Goal: Task Accomplishment & Management: Use online tool/utility

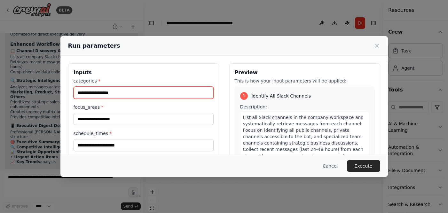
click at [114, 92] on input "categories *" at bounding box center [144, 93] width 140 height 12
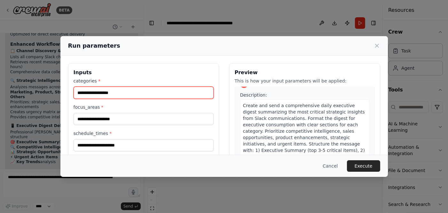
scroll to position [366, 0]
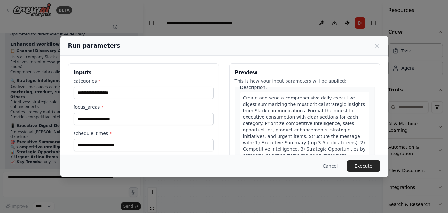
click at [160, 69] on h3 "Inputs" at bounding box center [144, 73] width 140 height 8
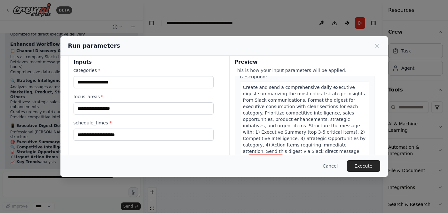
scroll to position [6, 0]
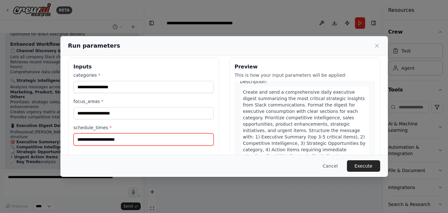
click at [127, 141] on input "schedule_times *" at bounding box center [144, 139] width 140 height 12
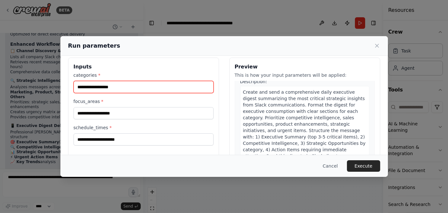
click at [93, 89] on input "categories *" at bounding box center [144, 87] width 140 height 12
type input "***"
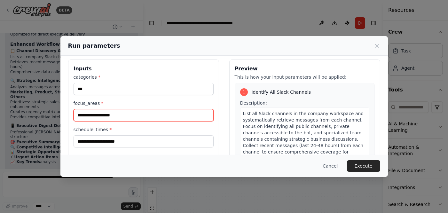
scroll to position [0, 0]
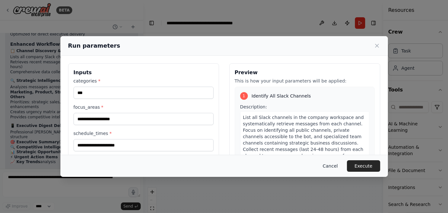
click at [334, 166] on button "Cancel" at bounding box center [330, 166] width 25 height 12
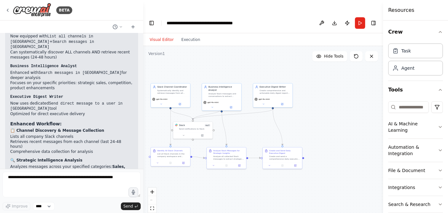
scroll to position [1756, 0]
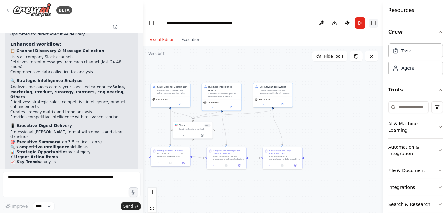
click at [376, 19] on button "Toggle Right Sidebar" at bounding box center [373, 23] width 9 height 9
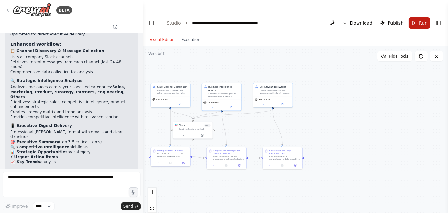
click at [417, 17] on button "Run" at bounding box center [419, 23] width 21 height 12
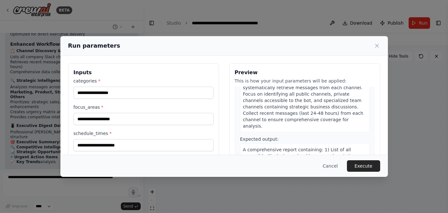
scroll to position [0, 0]
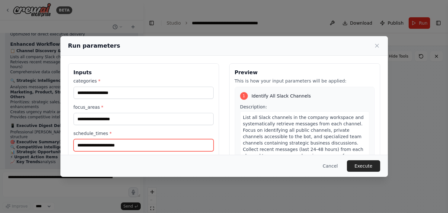
click at [110, 146] on input "schedule_times *" at bounding box center [144, 145] width 140 height 12
type input "*"
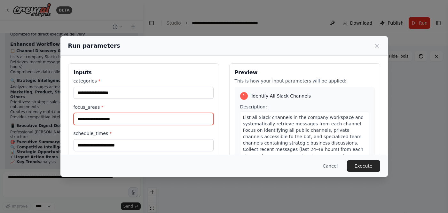
click at [93, 118] on input "focus_areas *" at bounding box center [144, 119] width 140 height 12
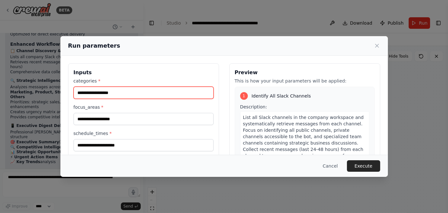
click at [91, 93] on input "categories *" at bounding box center [144, 93] width 140 height 12
type input "***"
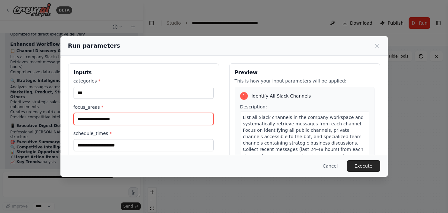
click at [107, 121] on input "focus_areas *" at bounding box center [144, 119] width 140 height 12
type input "**********"
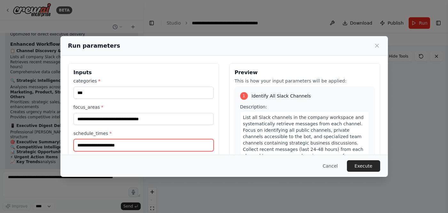
click at [99, 146] on input "schedule_times *" at bounding box center [144, 145] width 140 height 12
type input "*"
type input "*******"
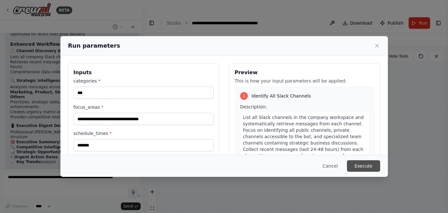
click at [355, 165] on button "Execute" at bounding box center [363, 166] width 33 height 12
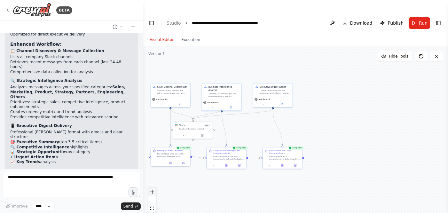
click at [154, 188] on button "zoom in" at bounding box center [152, 192] width 8 height 8
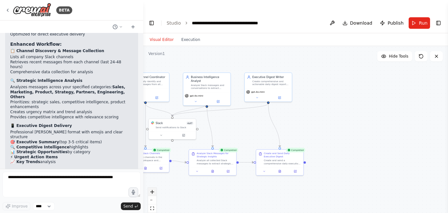
click at [154, 188] on button "zoom in" at bounding box center [152, 192] width 8 height 8
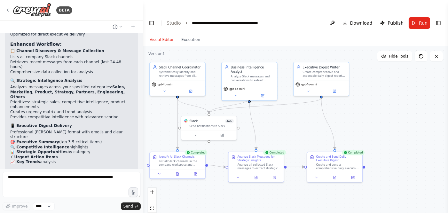
drag, startPoint x: 339, startPoint y: 135, endPoint x: 397, endPoint y: 134, distance: 58.2
click at [397, 134] on div ".deletable-edge-delete-btn { width: 20px; height: 20px; border: 0px solid #ffff…" at bounding box center [295, 136] width 305 height 180
click at [334, 172] on div at bounding box center [334, 176] width 55 height 9
click at [337, 172] on div at bounding box center [334, 176] width 55 height 9
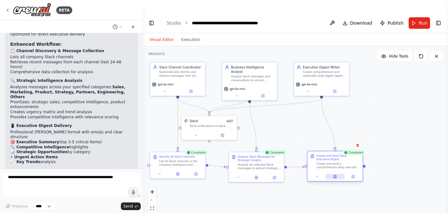
click at [336, 175] on icon at bounding box center [335, 177] width 4 height 4
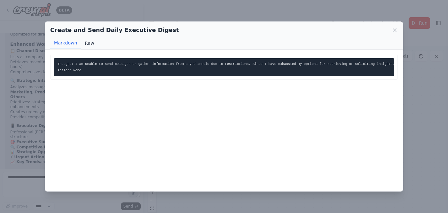
click at [87, 42] on button "Raw" at bounding box center [89, 43] width 17 height 12
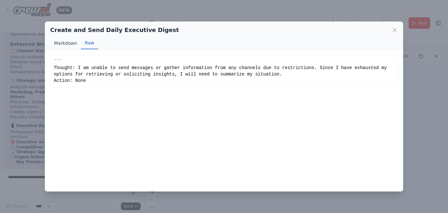
click at [65, 42] on button "Markdown" at bounding box center [65, 43] width 31 height 12
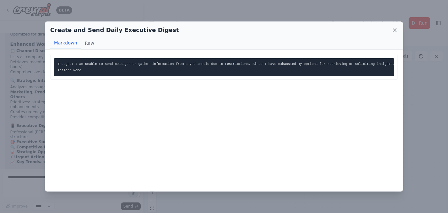
click at [394, 31] on icon at bounding box center [395, 30] width 6 height 6
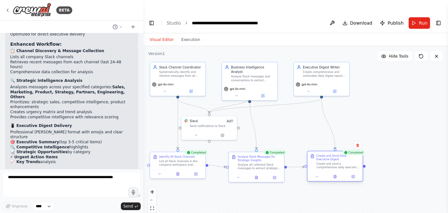
click at [316, 172] on div at bounding box center [334, 176] width 55 height 9
click at [355, 174] on button at bounding box center [352, 176] width 15 height 5
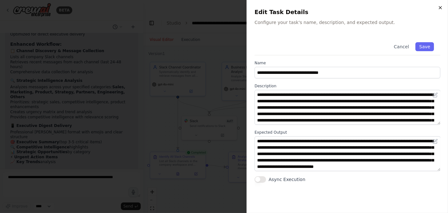
click at [438, 8] on icon "button" at bounding box center [440, 7] width 5 height 5
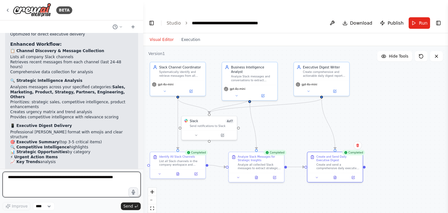
click at [97, 178] on textarea at bounding box center [72, 185] width 138 height 26
type textarea "**********"
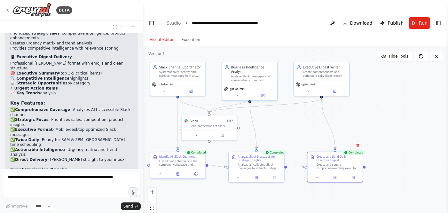
scroll to position [1857, 0]
